Goal: Book appointment/travel/reservation

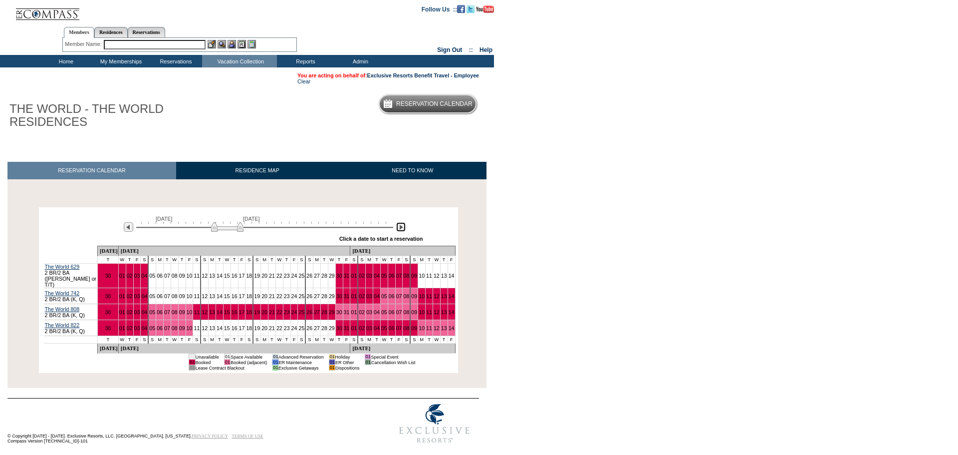
click at [402, 231] on img at bounding box center [400, 226] width 9 height 9
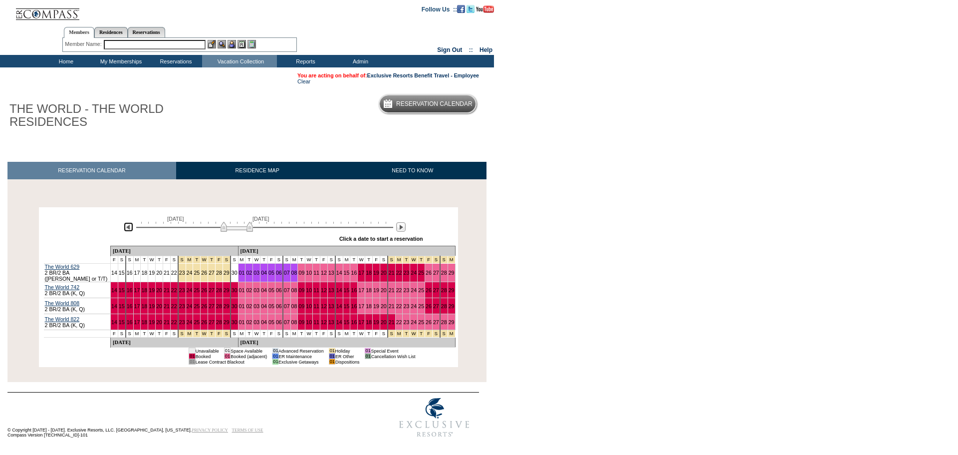
click at [129, 231] on img at bounding box center [128, 226] width 9 height 9
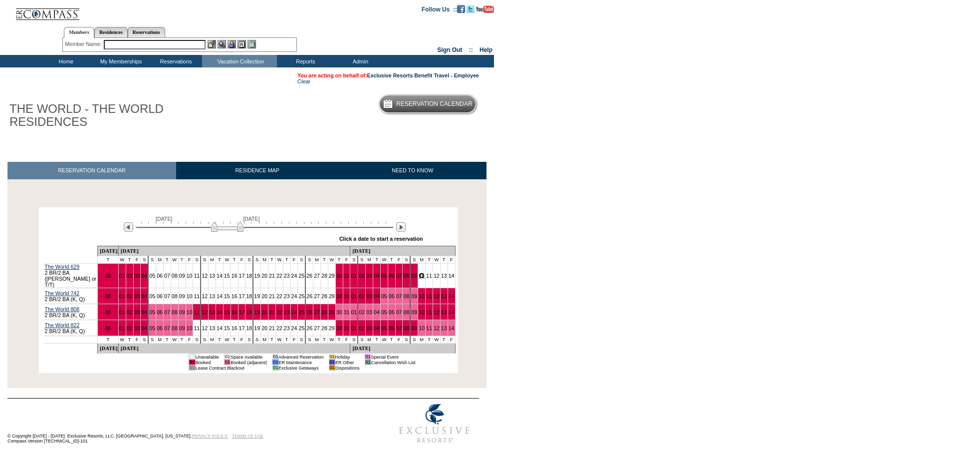
click at [419, 274] on link "10" at bounding box center [422, 276] width 6 height 6
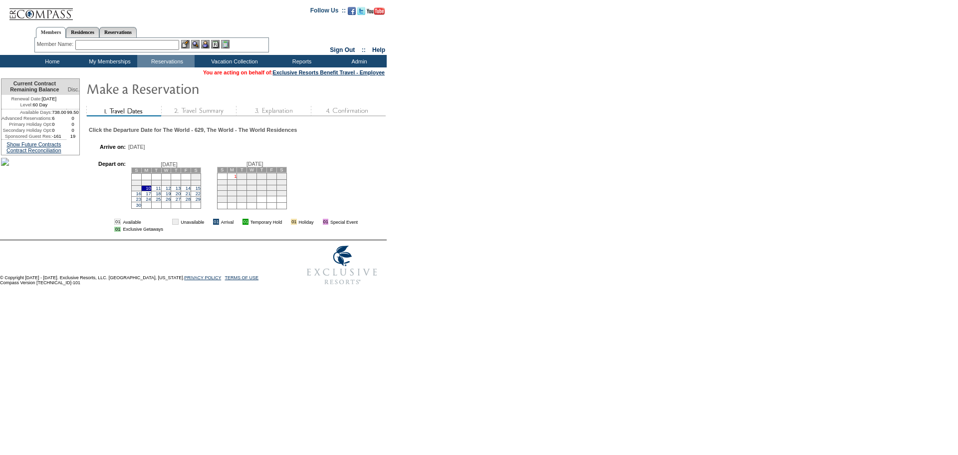
click at [237, 179] on link "1" at bounding box center [235, 176] width 2 height 5
